Goal: Information Seeking & Learning: Learn about a topic

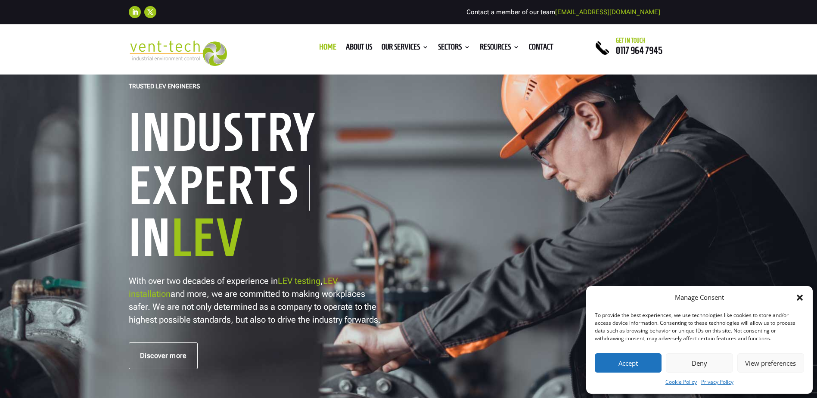
scroll to position [86, 0]
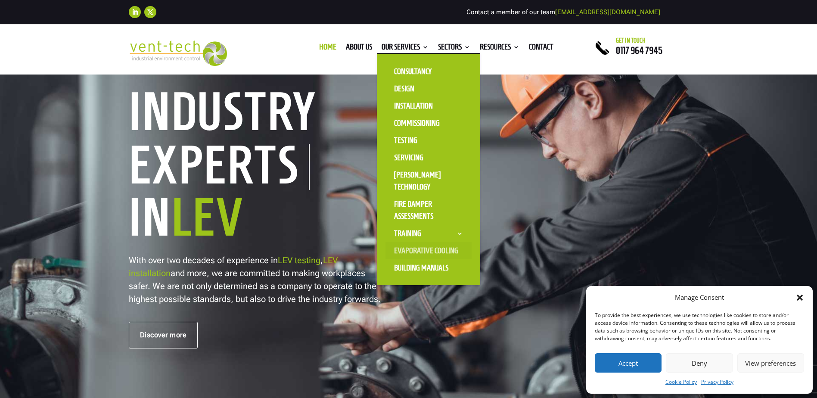
click at [426, 251] on link "Evaporative Cooling" at bounding box center [428, 250] width 86 height 17
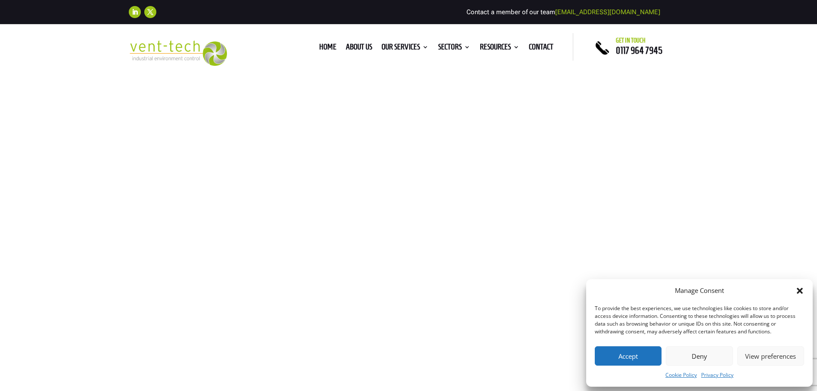
click at [635, 353] on button "Accept" at bounding box center [628, 356] width 67 height 19
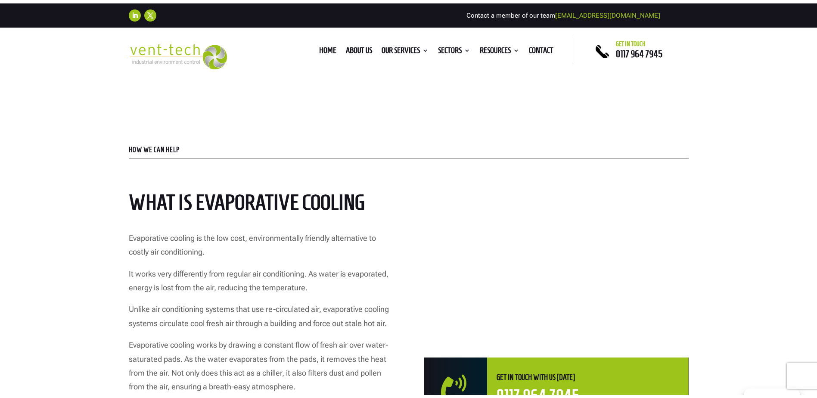
scroll to position [258, 0]
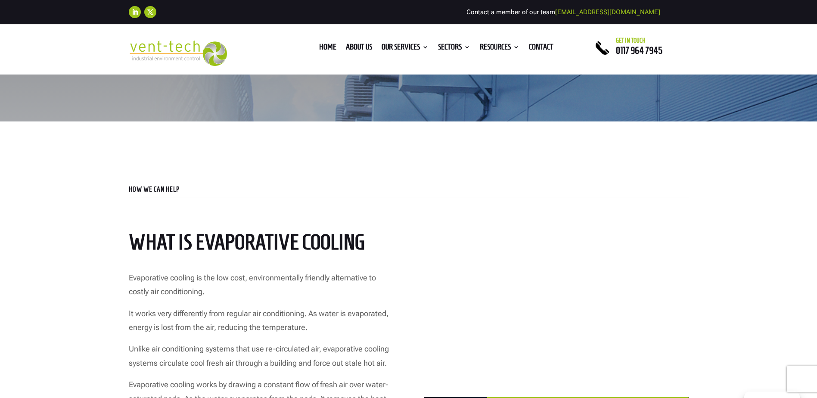
drag, startPoint x: 438, startPoint y: 232, endPoint x: 409, endPoint y: 277, distance: 53.6
click at [409, 277] on div "What is Evaporative Cooling Evaporative cooling is the low cost, environmentall…" at bounding box center [409, 344] width 560 height 250
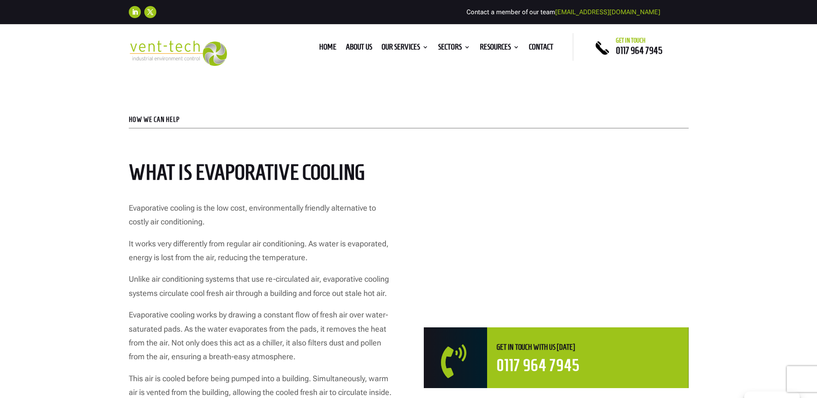
scroll to position [344, 0]
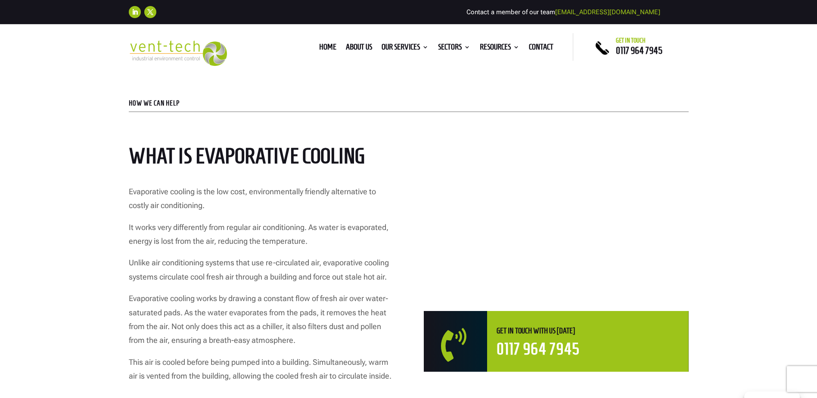
click at [803, 231] on div "HOW WE CAN HELP What is Evaporative Cooling Evaporative cooling is the low cost…" at bounding box center [408, 241] width 817 height 412
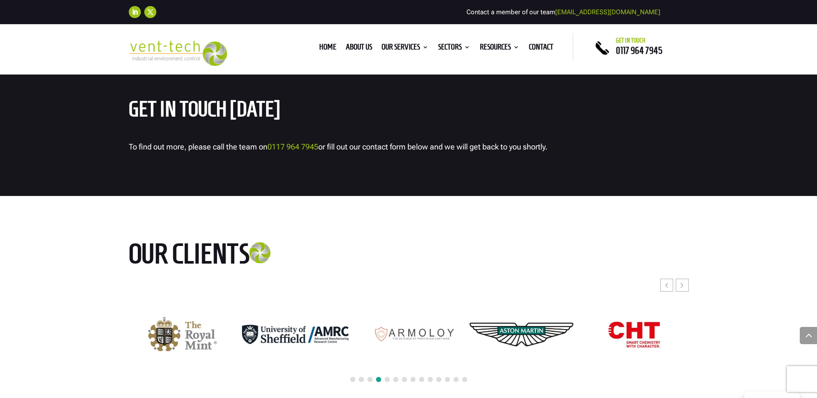
scroll to position [2626, 0]
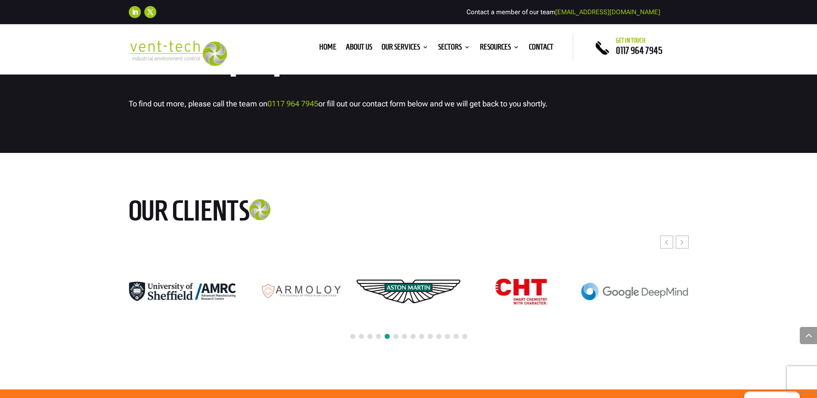
click at [404, 339] on span at bounding box center [404, 336] width 5 height 5
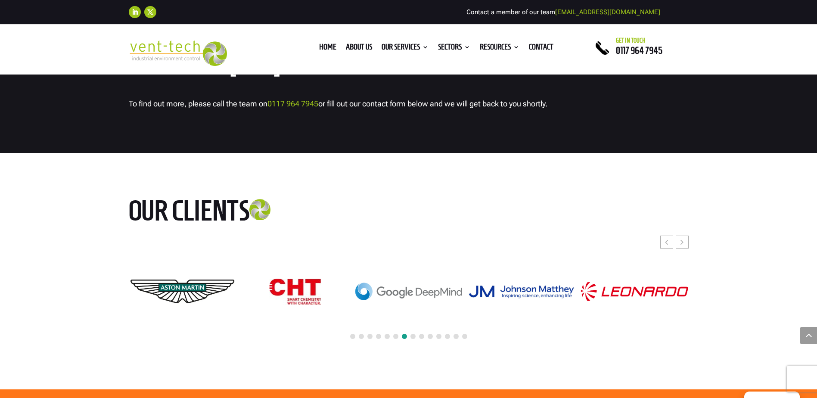
click at [430, 339] on span at bounding box center [430, 336] width 5 height 5
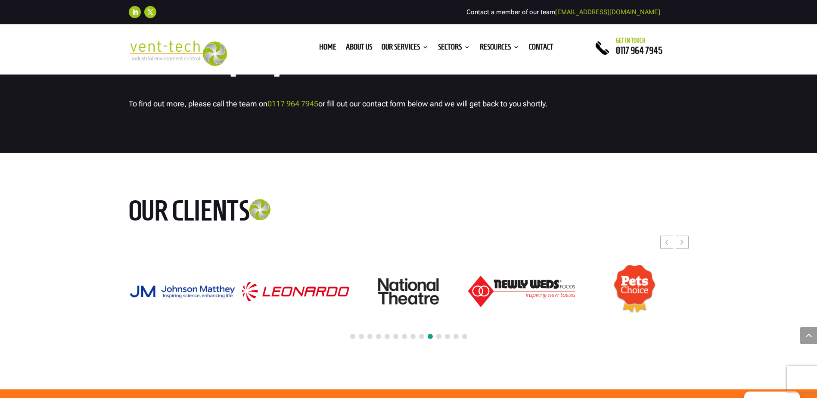
click at [447, 339] on span at bounding box center [447, 336] width 5 height 5
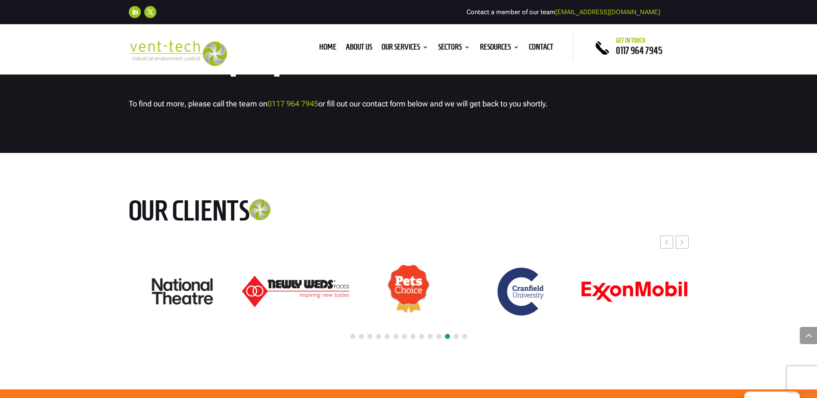
click at [465, 339] on span at bounding box center [464, 336] width 5 height 5
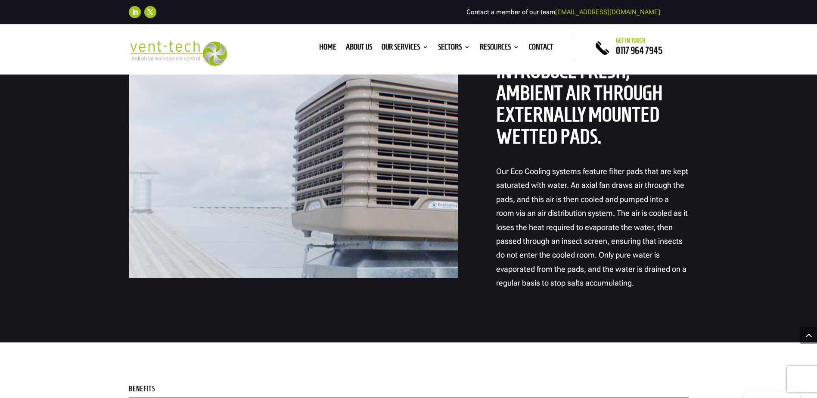
scroll to position [775, 0]
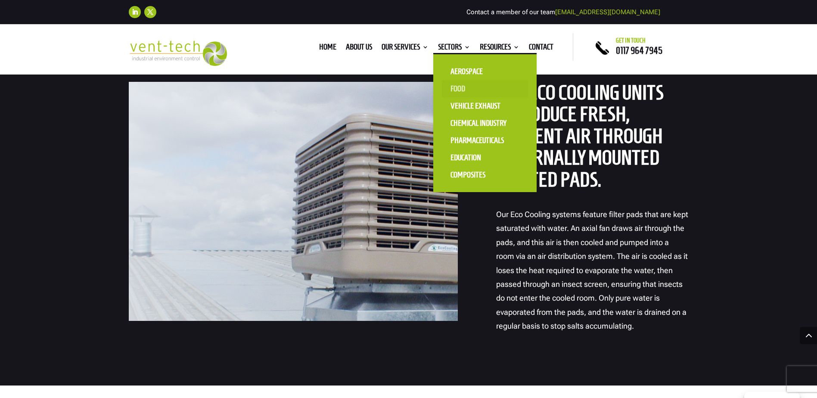
click at [457, 87] on link "Food" at bounding box center [485, 88] width 86 height 17
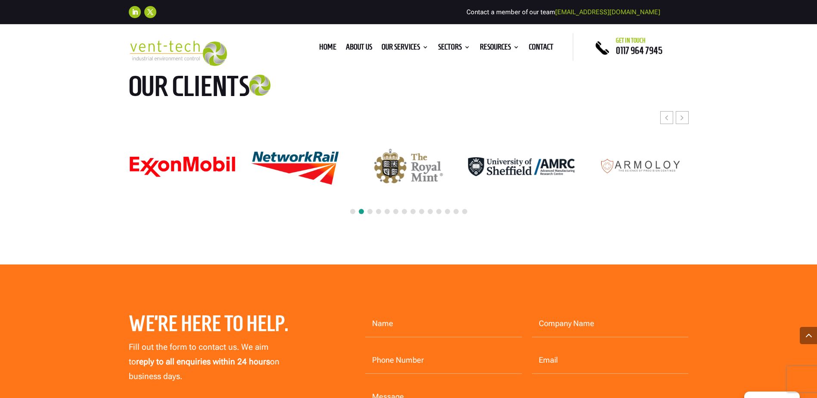
scroll to position [2239, 0]
